Goal: Navigation & Orientation: Find specific page/section

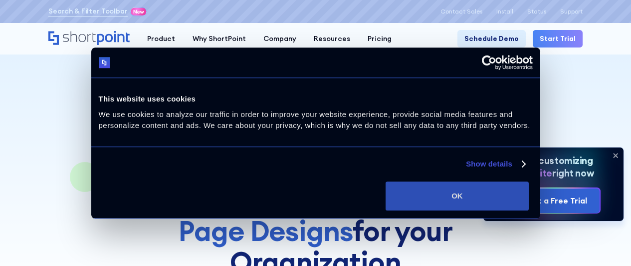
click at [529, 184] on button "OK" at bounding box center [457, 195] width 143 height 29
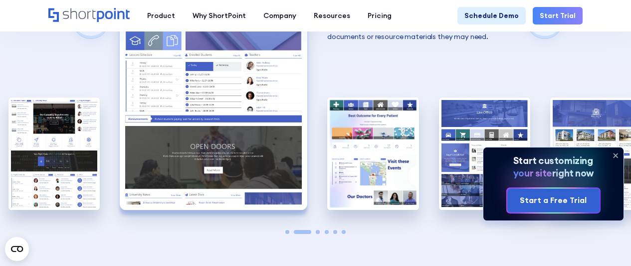
scroll to position [1860, 0]
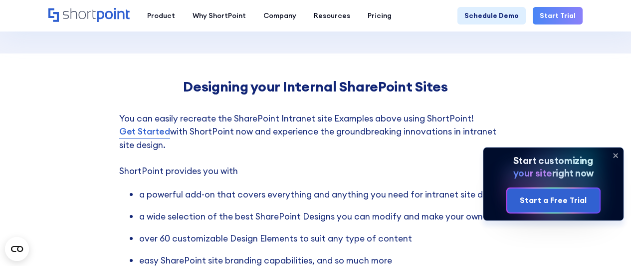
click at [612, 155] on icon at bounding box center [616, 155] width 16 height 16
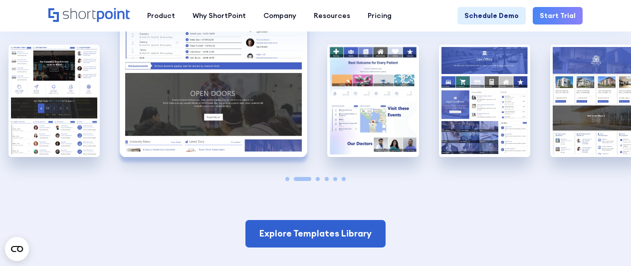
scroll to position [1633, 0]
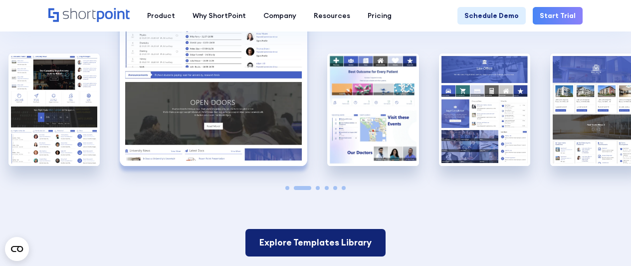
click at [326, 229] on link "Explore Templates Library" at bounding box center [316, 242] width 140 height 27
